Goal: Task Accomplishment & Management: Manage account settings

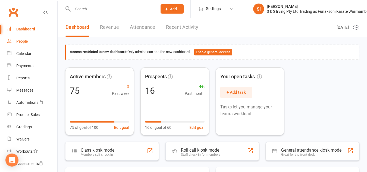
click at [24, 42] on div "People" at bounding box center [21, 41] width 11 height 4
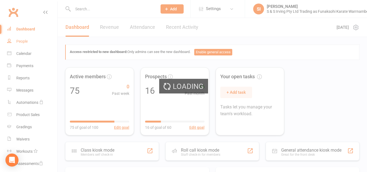
select select "100"
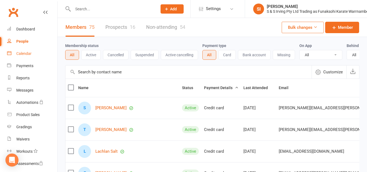
click at [24, 54] on div "Calendar" at bounding box center [23, 53] width 15 height 4
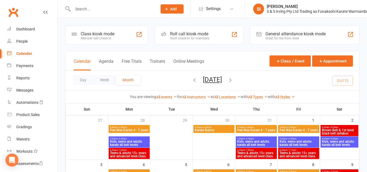
click at [170, 115] on th "Tue" at bounding box center [172, 109] width 42 height 11
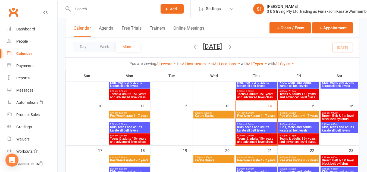
scroll to position [104, 0]
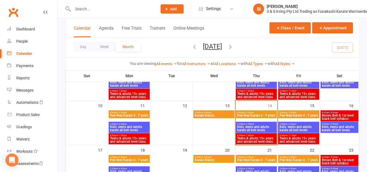
click at [250, 112] on span "- 5:30pm" at bounding box center [249, 112] width 9 height 2
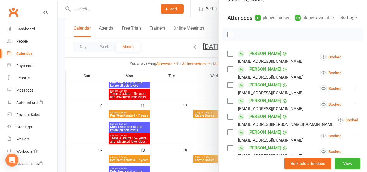
scroll to position [61, 0]
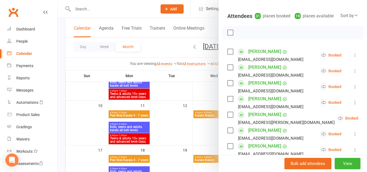
drag, startPoint x: 347, startPoint y: 117, endPoint x: 312, endPoint y: 119, distance: 35.4
click at [337, 119] on div "Booked" at bounding box center [347, 118] width 21 height 7
click at [367, 118] on icon at bounding box center [371, 118] width 5 height 5
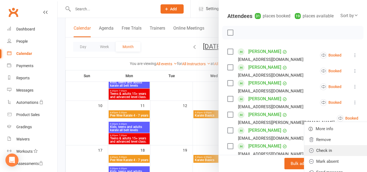
click at [304, 149] on link "Check in" at bounding box center [339, 150] width 71 height 11
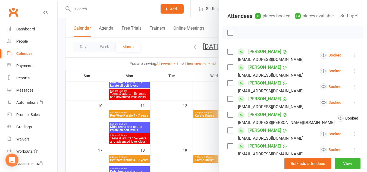
click at [353, 133] on icon at bounding box center [355, 133] width 5 height 5
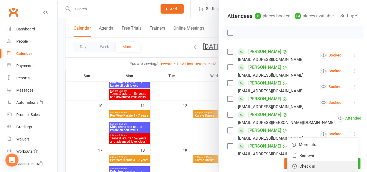
click at [304, 162] on link "Check in" at bounding box center [323, 166] width 71 height 11
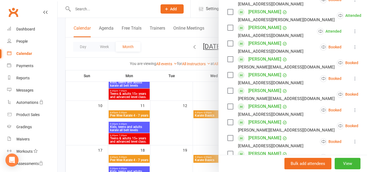
scroll to position [164, 0]
click at [353, 76] on icon at bounding box center [355, 78] width 5 height 5
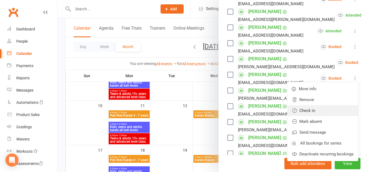
click at [312, 105] on link "Check in" at bounding box center [323, 110] width 71 height 11
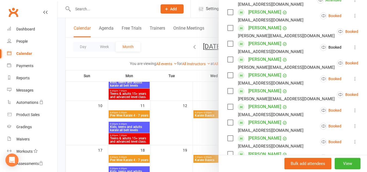
scroll to position [196, 0]
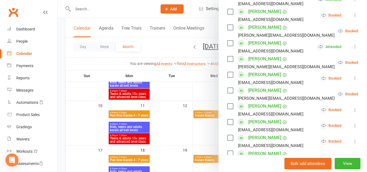
click at [367, 63] on icon at bounding box center [371, 62] width 5 height 5
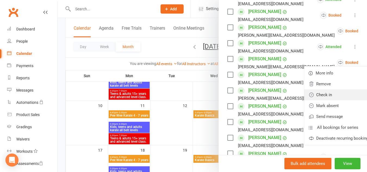
click at [311, 95] on link "Check in" at bounding box center [339, 94] width 71 height 11
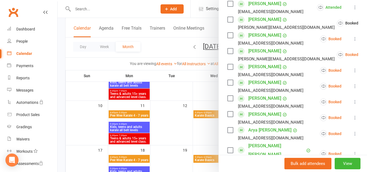
scroll to position [236, 0]
click at [353, 38] on icon at bounding box center [355, 38] width 5 height 5
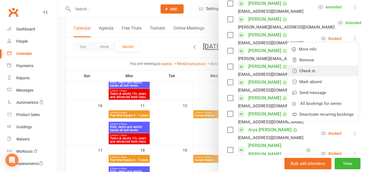
click at [301, 71] on link "Check in" at bounding box center [323, 71] width 71 height 11
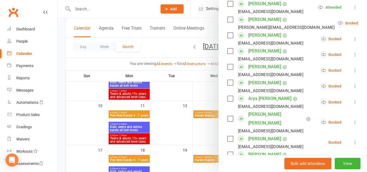
scroll to position [254, 0]
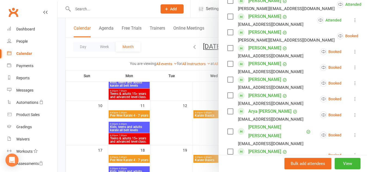
click at [353, 67] on icon at bounding box center [355, 67] width 5 height 5
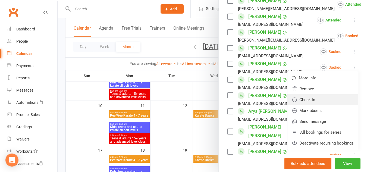
click at [302, 99] on link "Check in" at bounding box center [323, 99] width 71 height 11
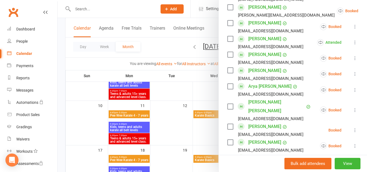
scroll to position [281, 0]
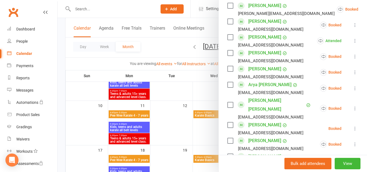
click at [353, 57] on icon at bounding box center [355, 56] width 5 height 5
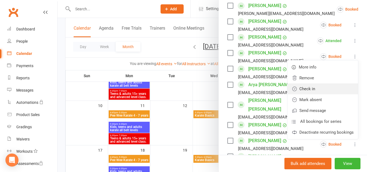
click at [301, 89] on link "Check in" at bounding box center [323, 88] width 71 height 11
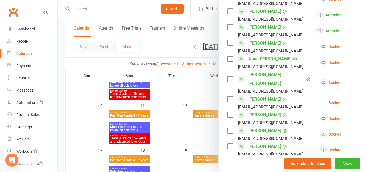
scroll to position [312, 0]
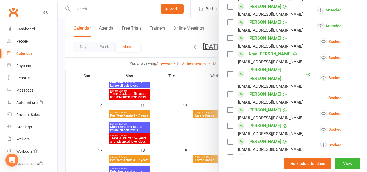
click at [353, 95] on icon at bounding box center [355, 97] width 5 height 5
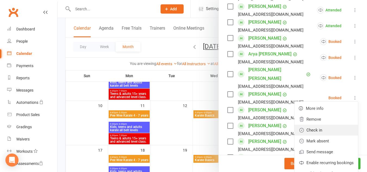
click at [317, 125] on link "Check in" at bounding box center [327, 130] width 64 height 11
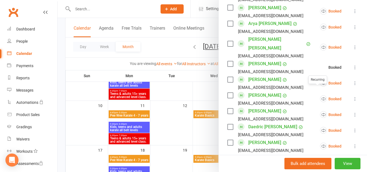
scroll to position [343, 0]
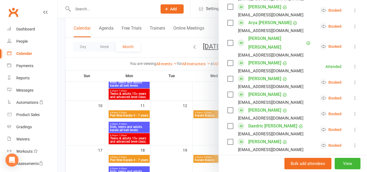
click at [353, 80] on icon at bounding box center [355, 82] width 5 height 5
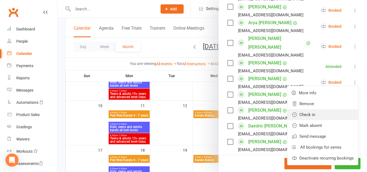
click at [304, 109] on link "Check in" at bounding box center [323, 114] width 71 height 11
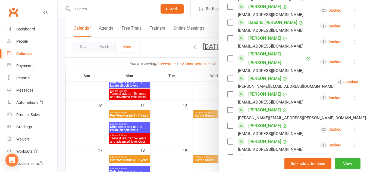
scroll to position [447, 0]
click at [353, 126] on icon at bounding box center [355, 128] width 5 height 5
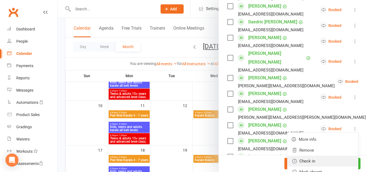
click at [320, 156] on link "Check in" at bounding box center [323, 161] width 71 height 11
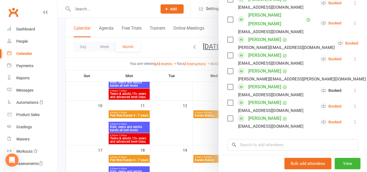
scroll to position [486, 0]
click at [353, 103] on icon at bounding box center [355, 105] width 5 height 5
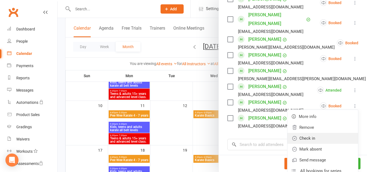
click at [303, 133] on link "Check in" at bounding box center [323, 138] width 71 height 11
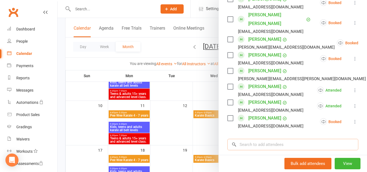
click at [259, 139] on input "search" at bounding box center [293, 144] width 131 height 11
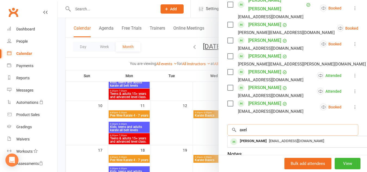
scroll to position [500, 0]
type input "axel"
click at [259, 137] on div "[EMAIL_ADDRESS][DOMAIN_NAME]" at bounding box center [309, 141] width 158 height 8
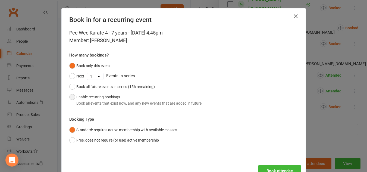
click at [73, 98] on button "Enable recurring bookings Book all events that exist now, and any new events th…" at bounding box center [135, 100] width 132 height 17
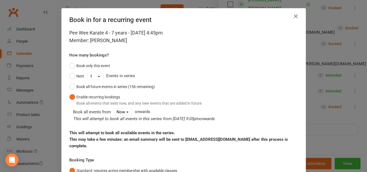
scroll to position [58, 0]
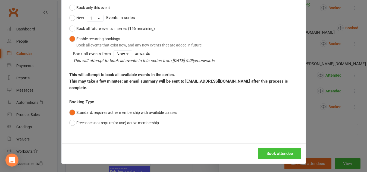
click at [288, 149] on button "Book attendee" at bounding box center [279, 153] width 43 height 11
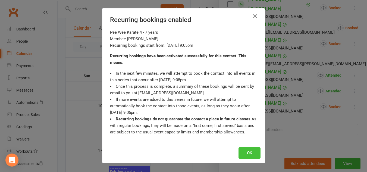
scroll to position [516, 0]
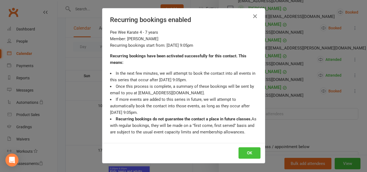
click at [247, 151] on button "OK" at bounding box center [250, 152] width 22 height 11
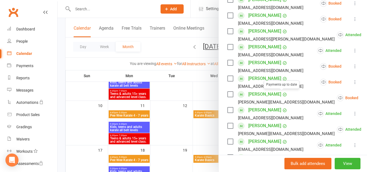
scroll to position [145, 0]
click at [353, 66] on icon at bounding box center [355, 65] width 5 height 5
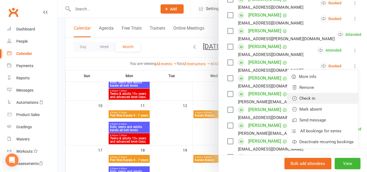
click at [311, 102] on link "Check in" at bounding box center [323, 98] width 71 height 11
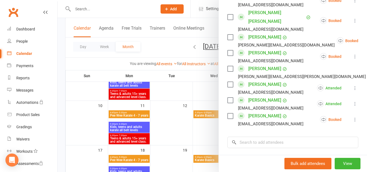
scroll to position [525, 0]
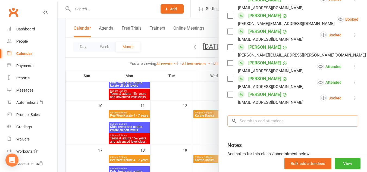
click at [258, 115] on input "search" at bounding box center [293, 120] width 131 height 11
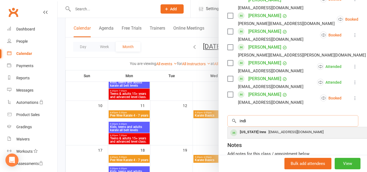
type input "indi"
click at [261, 127] on div "[US_STATE] Inns [EMAIL_ADDRESS][DOMAIN_NAME]" at bounding box center [309, 132] width 163 height 11
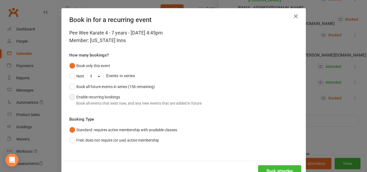
click at [69, 95] on button "Enable recurring bookings Book all events that exist now, and any new events th…" at bounding box center [135, 100] width 132 height 17
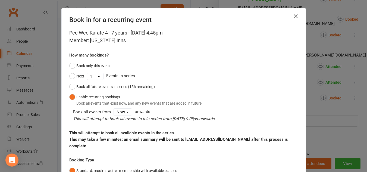
scroll to position [58, 0]
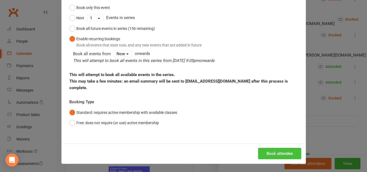
click at [273, 152] on button "Book attendee" at bounding box center [279, 153] width 43 height 11
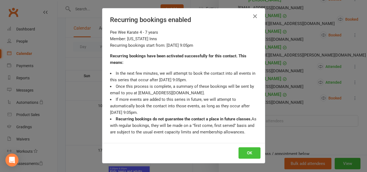
scroll to position [541, 0]
click at [243, 150] on button "OK" at bounding box center [250, 152] width 22 height 11
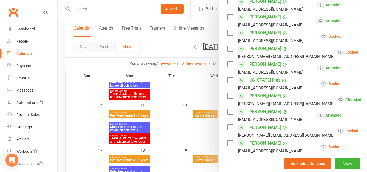
scroll to position [190, 0]
click at [353, 84] on icon at bounding box center [355, 83] width 5 height 5
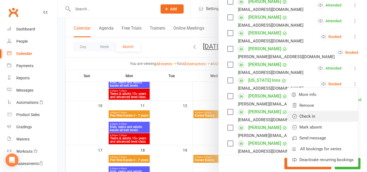
click at [307, 116] on link "Check in" at bounding box center [323, 116] width 71 height 11
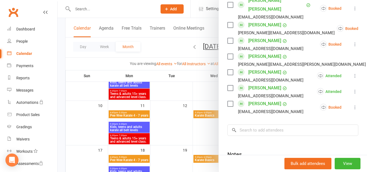
scroll to position [532, 0]
click at [261, 124] on input "search" at bounding box center [293, 129] width 131 height 11
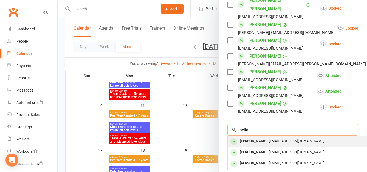
type input "bella"
click at [269, 139] on span "[EMAIL_ADDRESS][DOMAIN_NAME]" at bounding box center [296, 141] width 55 height 4
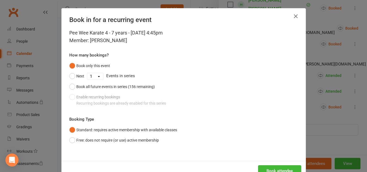
click at [72, 97] on div "Book only this event Next 1 2 3 4 5 6 7 8 9 10 11 12 13 14 15 16 17 18 19 20 21…" at bounding box center [183, 85] width 229 height 48
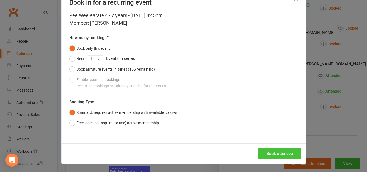
click at [270, 155] on button "Book attendee" at bounding box center [279, 153] width 43 height 11
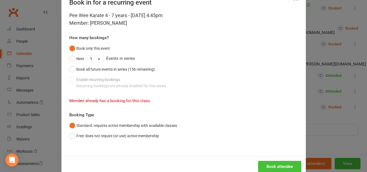
click at [269, 165] on button "Book attendee" at bounding box center [279, 166] width 43 height 11
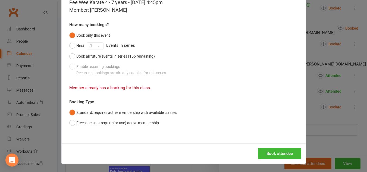
scroll to position [0, 0]
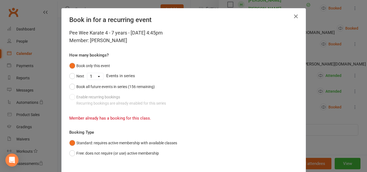
click at [293, 17] on icon "button" at bounding box center [296, 16] width 7 height 7
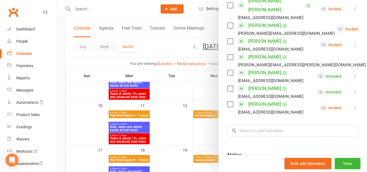
scroll to position [571, 0]
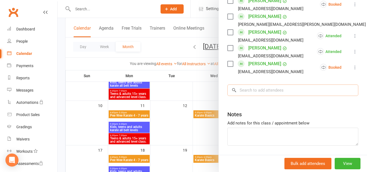
click at [256, 85] on input "search" at bounding box center [293, 90] width 131 height 11
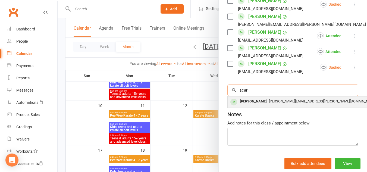
type input "scar"
click at [258, 98] on div "[PERSON_NAME]" at bounding box center [253, 102] width 31 height 8
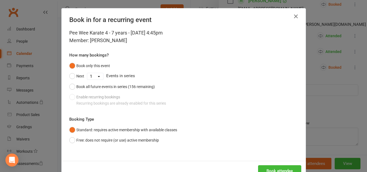
click at [293, 18] on icon "button" at bounding box center [296, 16] width 7 height 7
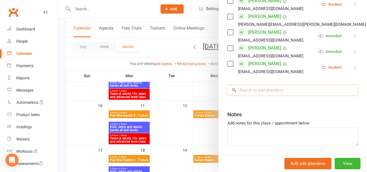
click at [241, 85] on input "search" at bounding box center [293, 90] width 131 height 11
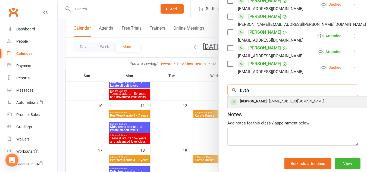
type input "zivah"
click at [247, 98] on div "[PERSON_NAME]" at bounding box center [253, 102] width 31 height 8
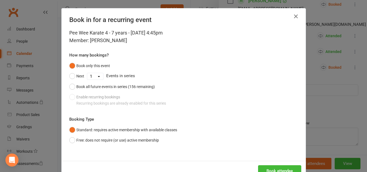
click at [296, 13] on button "button" at bounding box center [296, 16] width 9 height 9
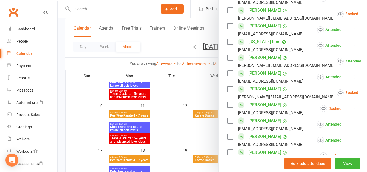
scroll to position [229, 0]
click at [174, 106] on div at bounding box center [213, 86] width 310 height 172
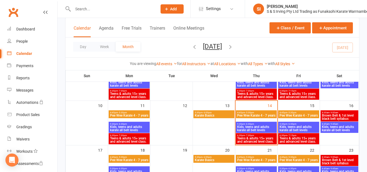
click at [260, 126] on span "Kids, teens and adults karate all belt levels" at bounding box center [256, 128] width 39 height 7
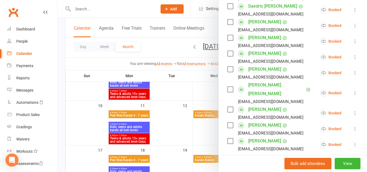
scroll to position [647, 0]
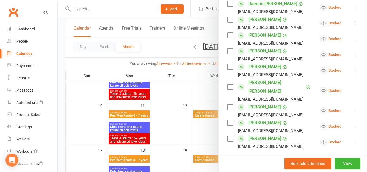
click at [353, 124] on icon at bounding box center [355, 126] width 5 height 5
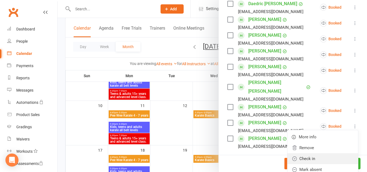
click at [310, 153] on link "Check in" at bounding box center [323, 158] width 71 height 11
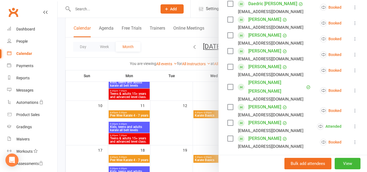
click at [353, 139] on icon at bounding box center [355, 141] width 5 height 5
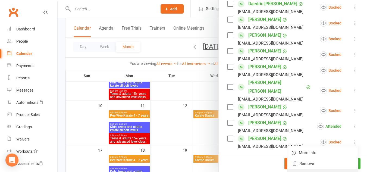
click at [310, 169] on link "Check in" at bounding box center [323, 174] width 71 height 11
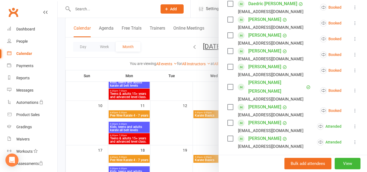
click at [353, 68] on icon at bounding box center [355, 70] width 5 height 5
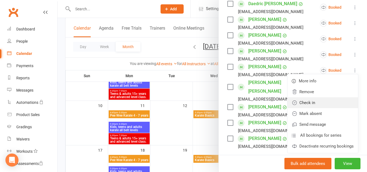
click at [311, 97] on link "Check in" at bounding box center [323, 102] width 71 height 11
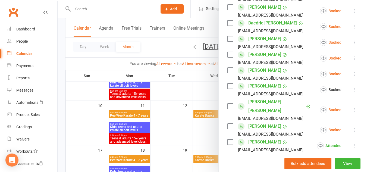
scroll to position [624, 0]
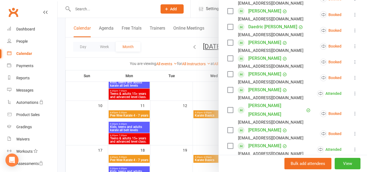
click at [353, 75] on icon at bounding box center [355, 77] width 5 height 5
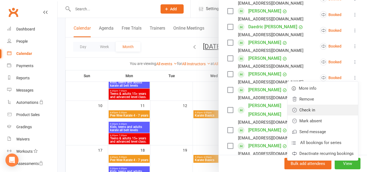
click at [310, 105] on link "Check in" at bounding box center [323, 110] width 71 height 11
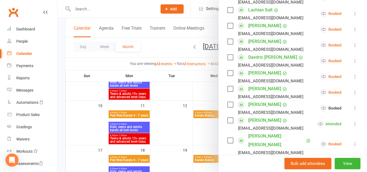
scroll to position [593, 0]
click at [353, 90] on icon at bounding box center [355, 92] width 5 height 5
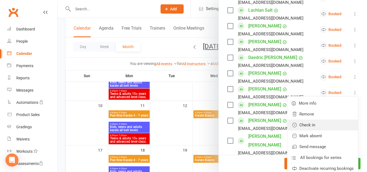
click at [325, 120] on link "Check in" at bounding box center [323, 125] width 71 height 11
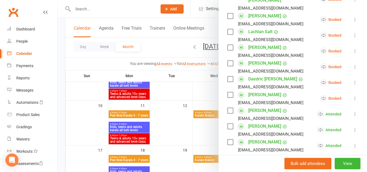
scroll to position [562, 0]
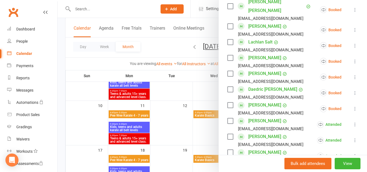
click at [353, 59] on icon at bounding box center [355, 61] width 5 height 5
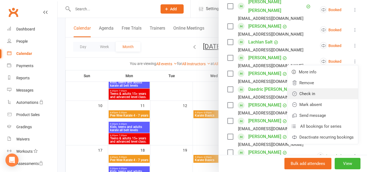
click at [319, 88] on link "Check in" at bounding box center [323, 93] width 71 height 11
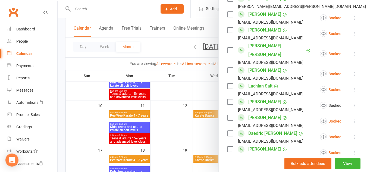
scroll to position [517, 0]
click at [353, 87] on icon at bounding box center [355, 89] width 5 height 5
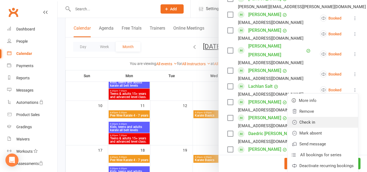
click at [312, 117] on link "Check in" at bounding box center [323, 122] width 71 height 11
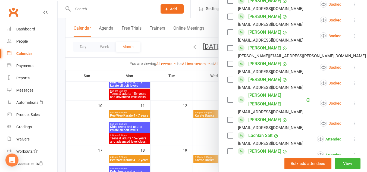
scroll to position [455, 0]
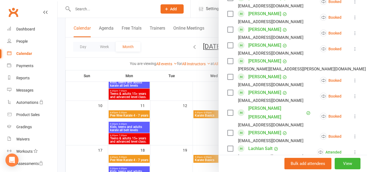
click at [353, 94] on icon at bounding box center [355, 96] width 5 height 5
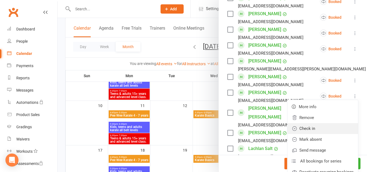
click at [303, 123] on link "Check in" at bounding box center [323, 128] width 71 height 11
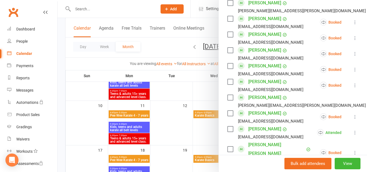
scroll to position [418, 0]
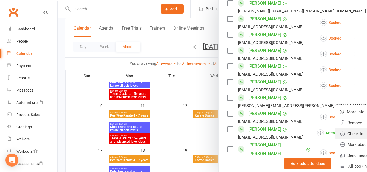
click at [336, 128] on link "Check in" at bounding box center [371, 133] width 71 height 11
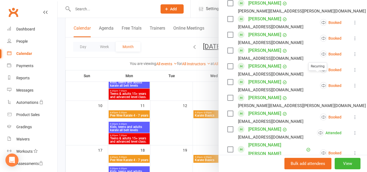
scroll to position [403, 0]
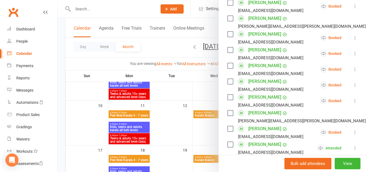
click at [353, 98] on icon at bounding box center [355, 100] width 5 height 5
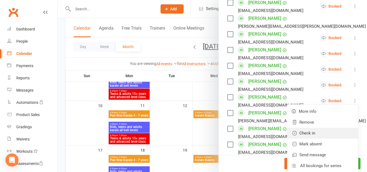
click at [310, 128] on link "Check in" at bounding box center [323, 133] width 71 height 11
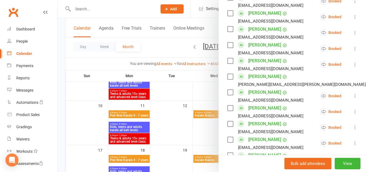
scroll to position [345, 0]
click at [353, 94] on icon at bounding box center [355, 96] width 5 height 5
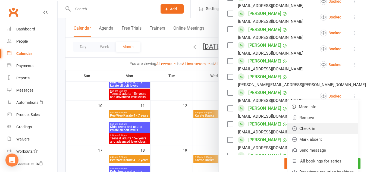
click at [299, 123] on link "Check in" at bounding box center [323, 128] width 71 height 11
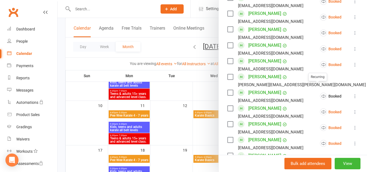
scroll to position [327, 0]
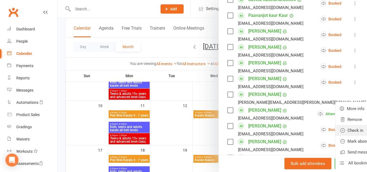
click at [336, 125] on link "Check in" at bounding box center [371, 130] width 71 height 11
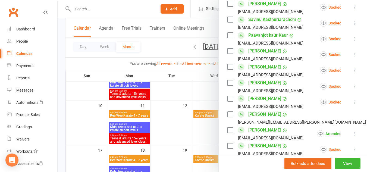
scroll to position [307, 0]
click at [353, 84] on icon at bounding box center [355, 86] width 5 height 5
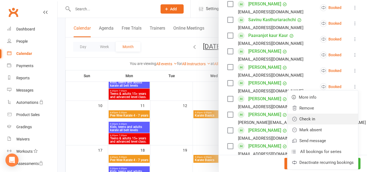
click at [320, 114] on link "Check in" at bounding box center [323, 119] width 71 height 11
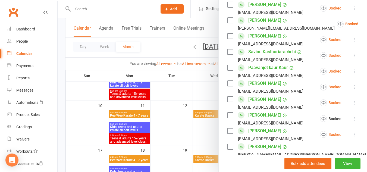
scroll to position [275, 0]
click at [353, 100] on icon at bounding box center [355, 102] width 5 height 5
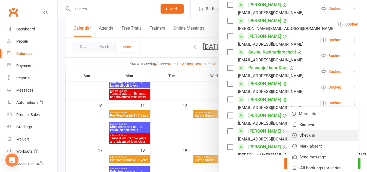
click at [305, 130] on link "Check in" at bounding box center [323, 135] width 71 height 11
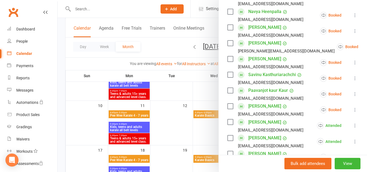
scroll to position [252, 0]
click at [353, 92] on icon at bounding box center [355, 94] width 5 height 5
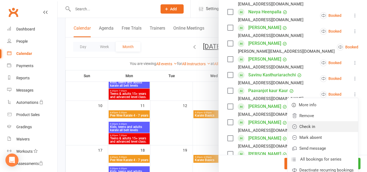
click at [304, 121] on link "Check in" at bounding box center [323, 126] width 71 height 11
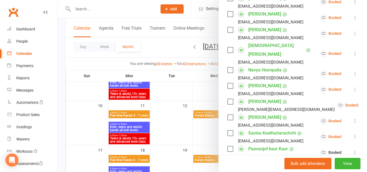
scroll to position [193, 0]
click at [367, 103] on icon at bounding box center [371, 105] width 5 height 5
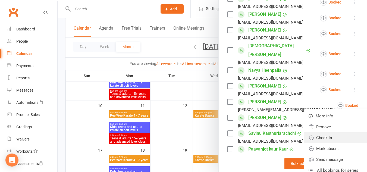
click at [305, 132] on link "Check in" at bounding box center [339, 137] width 71 height 11
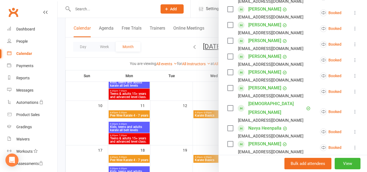
scroll to position [135, 0]
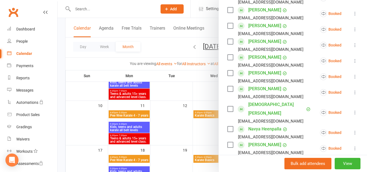
click at [353, 110] on icon at bounding box center [355, 112] width 5 height 5
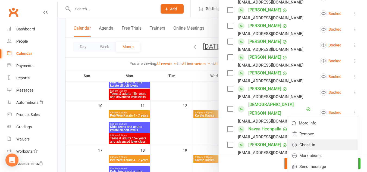
click at [318, 139] on link "Check in" at bounding box center [323, 144] width 71 height 11
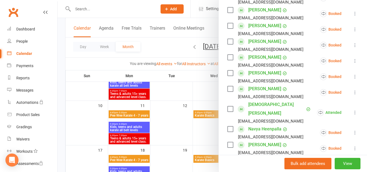
click at [353, 94] on icon at bounding box center [355, 92] width 5 height 5
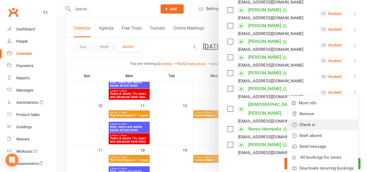
click at [301, 127] on link "Check in" at bounding box center [323, 124] width 71 height 11
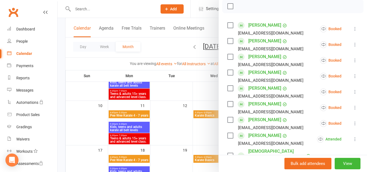
scroll to position [88, 0]
click at [353, 92] on icon at bounding box center [355, 91] width 5 height 5
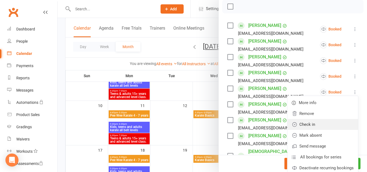
click at [312, 125] on link "Check in" at bounding box center [323, 124] width 71 height 11
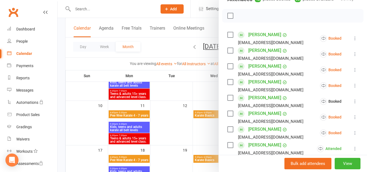
scroll to position [76, 0]
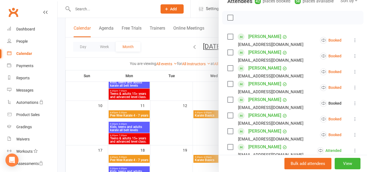
click at [353, 87] on icon at bounding box center [355, 87] width 5 height 5
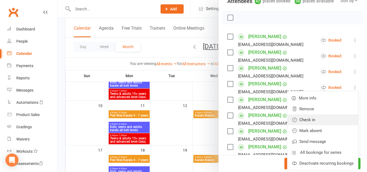
click at [310, 115] on link "Check in" at bounding box center [323, 119] width 71 height 11
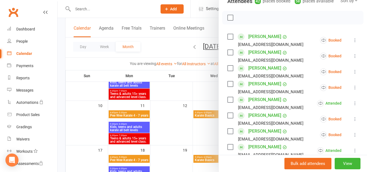
scroll to position [67, 0]
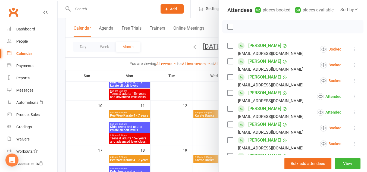
click at [353, 79] on icon at bounding box center [355, 80] width 5 height 5
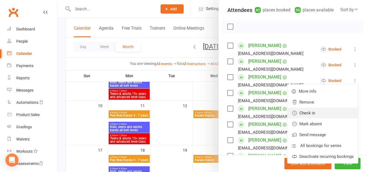
click at [316, 111] on link "Check in" at bounding box center [323, 113] width 71 height 11
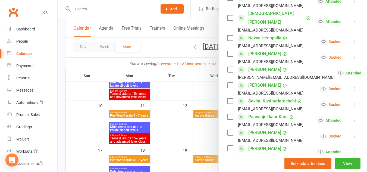
scroll to position [225, 0]
click at [171, 110] on div at bounding box center [213, 86] width 310 height 172
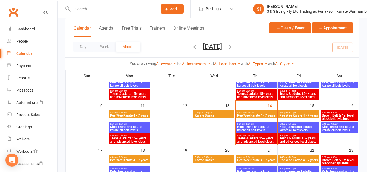
click at [256, 139] on span "Teens & adults 15+ years and advanced level class." at bounding box center [256, 140] width 39 height 7
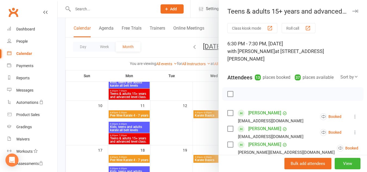
click at [353, 116] on icon at bounding box center [355, 116] width 5 height 5
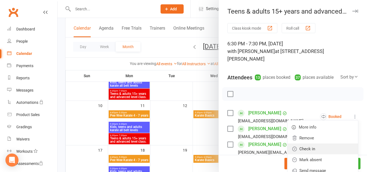
click at [311, 146] on link "Check in" at bounding box center [323, 149] width 71 height 11
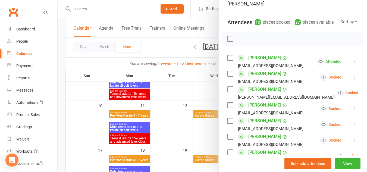
scroll to position [57, 0]
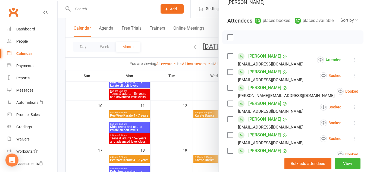
click at [367, 92] on icon at bounding box center [371, 91] width 5 height 5
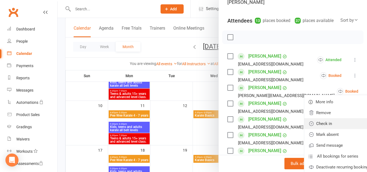
click at [318, 122] on link "Check in" at bounding box center [339, 123] width 71 height 11
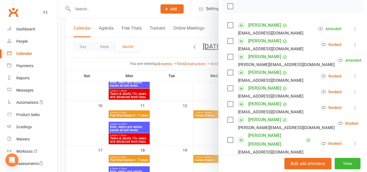
scroll to position [105, 0]
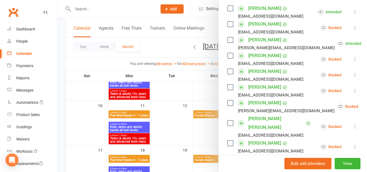
click at [353, 77] on icon at bounding box center [355, 74] width 5 height 5
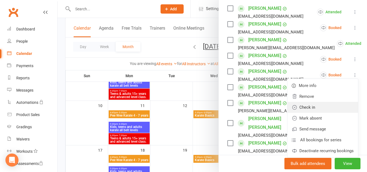
click at [320, 106] on link "Check in" at bounding box center [323, 107] width 71 height 11
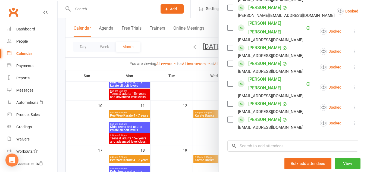
scroll to position [200, 0]
click at [352, 120] on button at bounding box center [355, 123] width 7 height 7
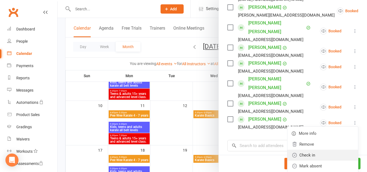
click at [309, 150] on link "Check in" at bounding box center [323, 155] width 71 height 11
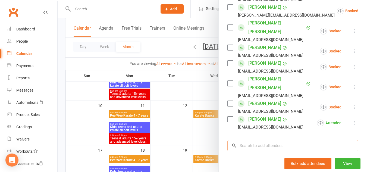
click at [281, 140] on input "search" at bounding box center [293, 145] width 131 height 11
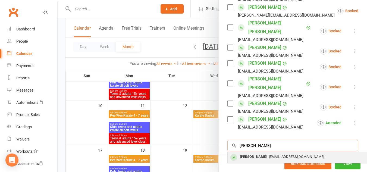
type input "[PERSON_NAME]"
click at [273, 155] on span "[EMAIL_ADDRESS][DOMAIN_NAME]" at bounding box center [296, 157] width 55 height 4
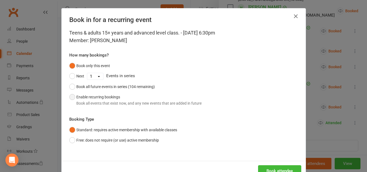
click at [69, 95] on button "Enable recurring bookings Book all events that exist now, and any new events th…" at bounding box center [135, 100] width 132 height 17
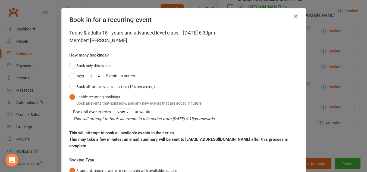
scroll to position [58, 0]
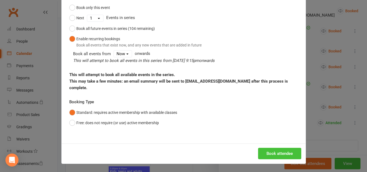
click at [283, 152] on button "Book attendee" at bounding box center [279, 153] width 43 height 11
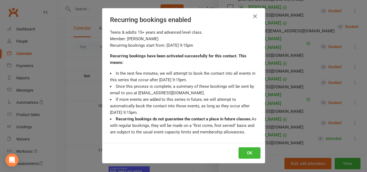
scroll to position [216, 0]
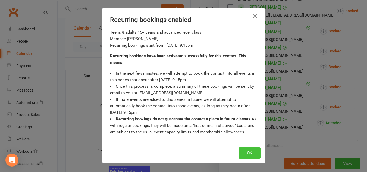
click at [243, 152] on button "OK" at bounding box center [250, 152] width 22 height 11
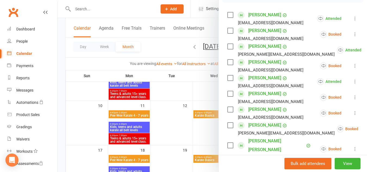
scroll to position [99, 0]
click at [353, 97] on icon at bounding box center [355, 96] width 5 height 5
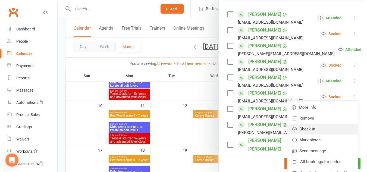
click at [299, 131] on link "Check in" at bounding box center [323, 129] width 71 height 11
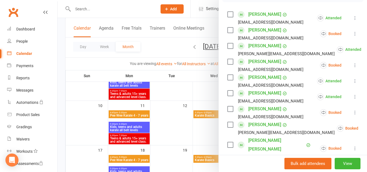
click at [80, 99] on div at bounding box center [213, 86] width 310 height 172
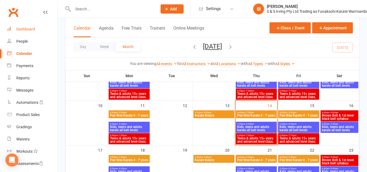
click at [32, 32] on link "Dashboard" at bounding box center [32, 29] width 50 height 12
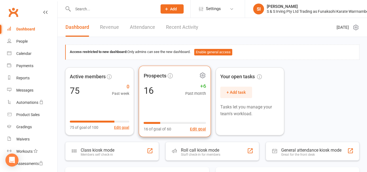
click at [159, 97] on div "Prospects 16 +6 Past month 16 of goal of 60 Edit goal" at bounding box center [175, 101] width 72 height 71
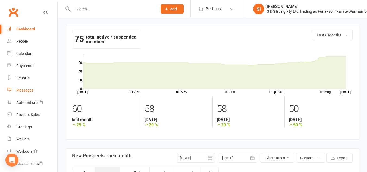
click at [31, 89] on div "Messages" at bounding box center [24, 90] width 17 height 4
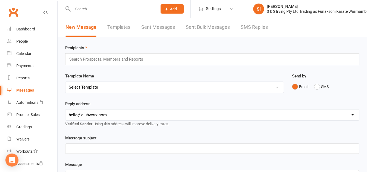
click at [250, 30] on link "SMS Replies" at bounding box center [254, 27] width 27 height 19
